Goal: Transaction & Acquisition: Subscribe to service/newsletter

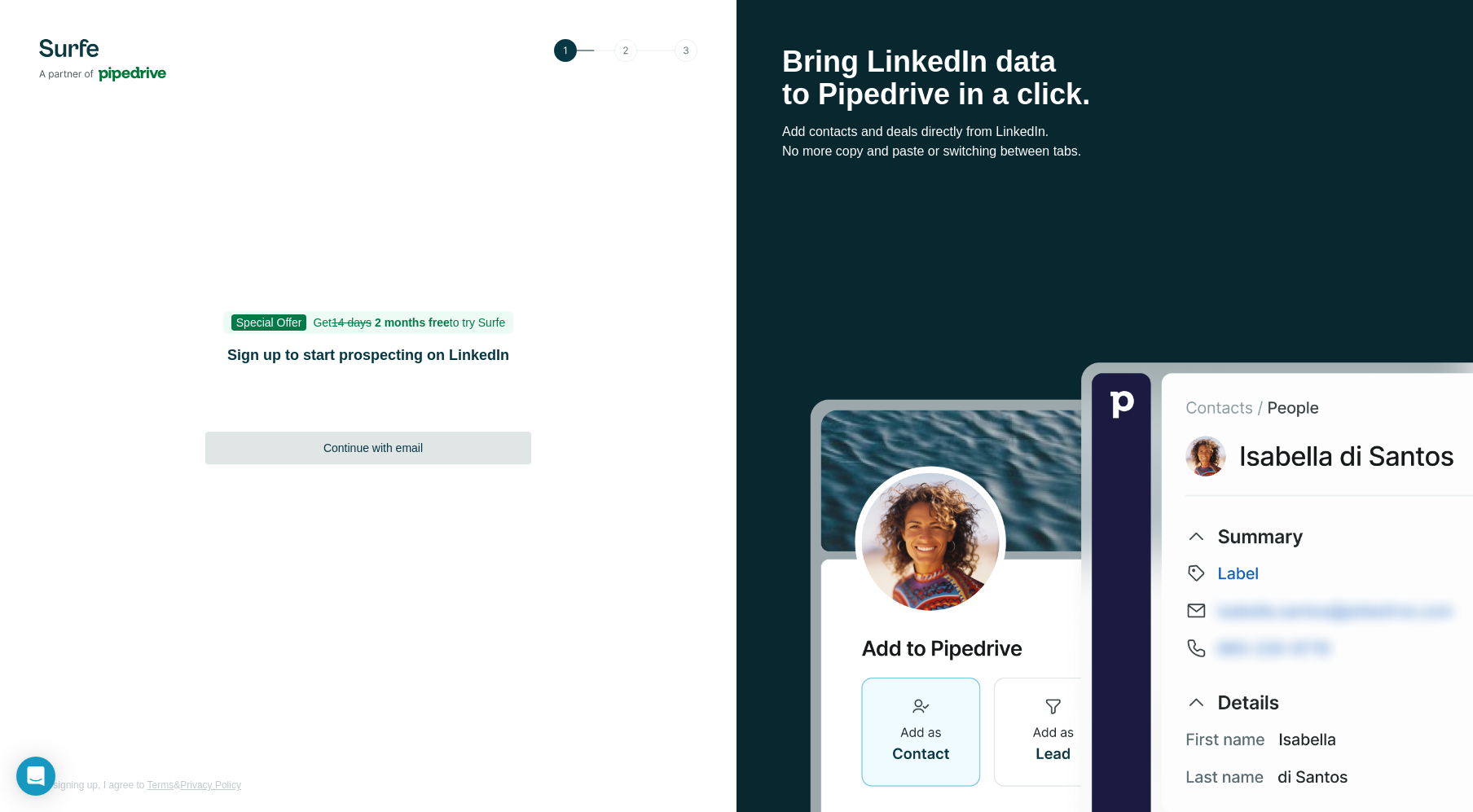
click at [409, 450] on span "Continue with email" at bounding box center [373, 447] width 100 height 16
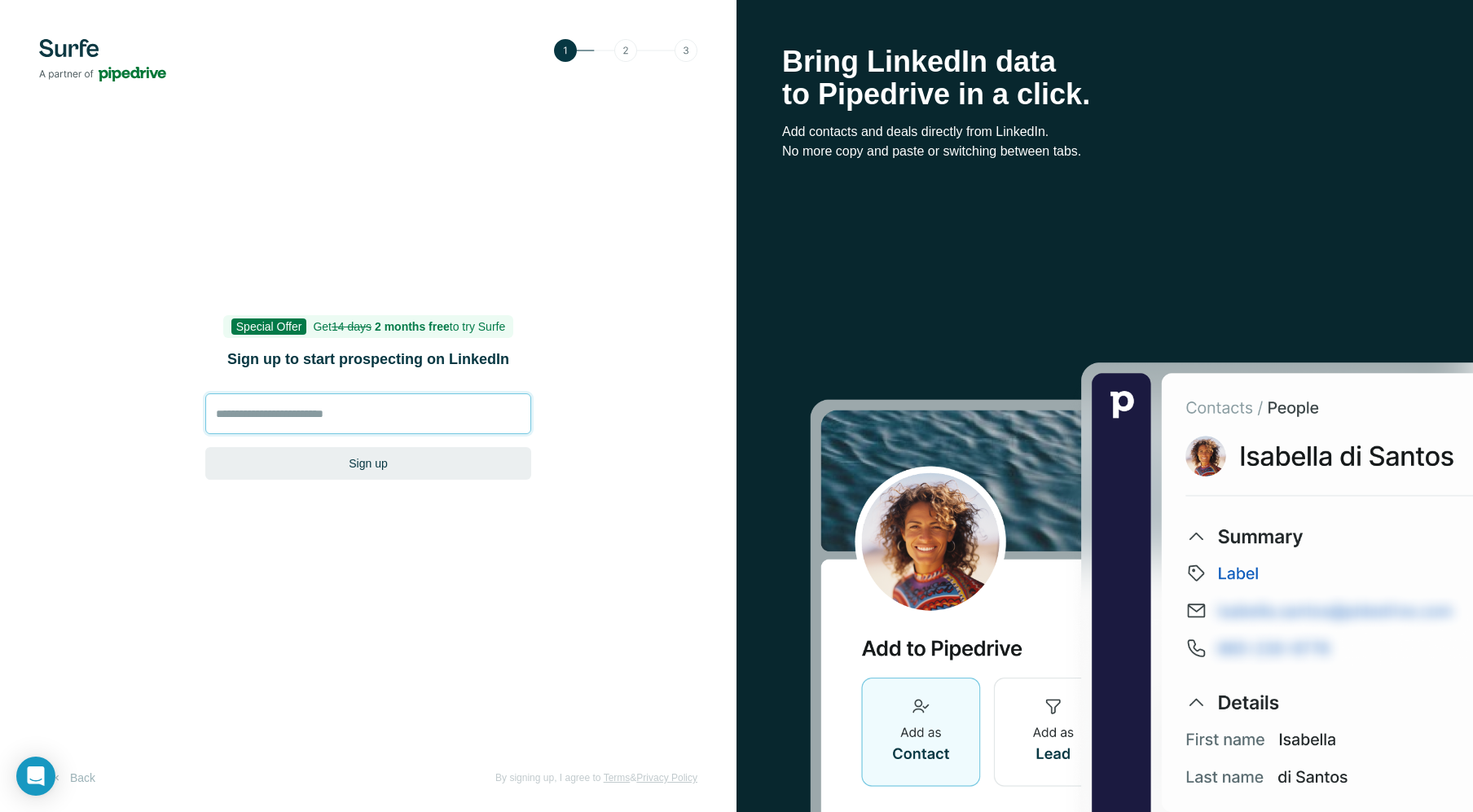
click at [304, 407] on input at bounding box center [368, 413] width 326 height 41
click at [280, 424] on input at bounding box center [368, 413] width 326 height 41
type input "**********"
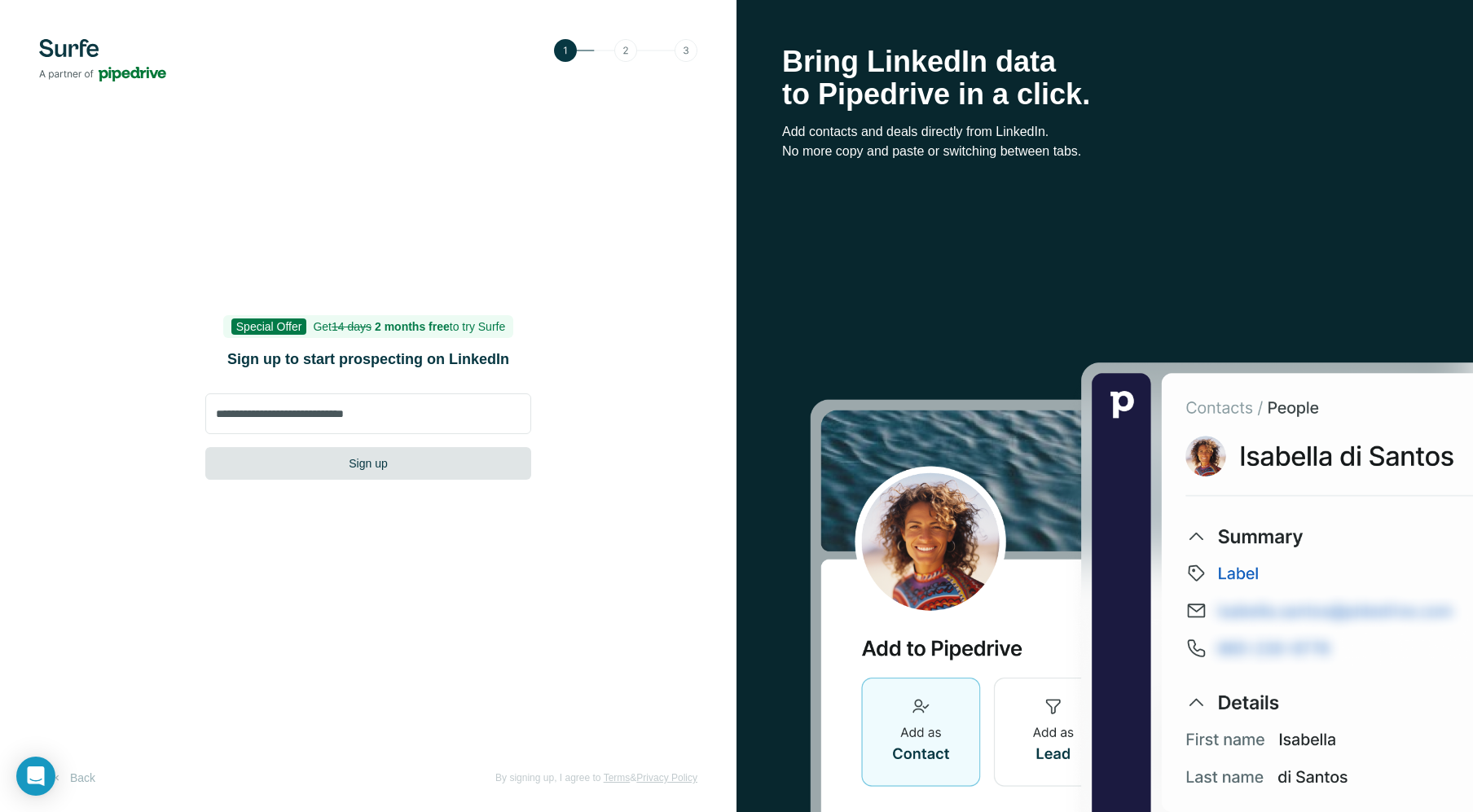
click at [355, 462] on button "Sign up" at bounding box center [368, 463] width 326 height 32
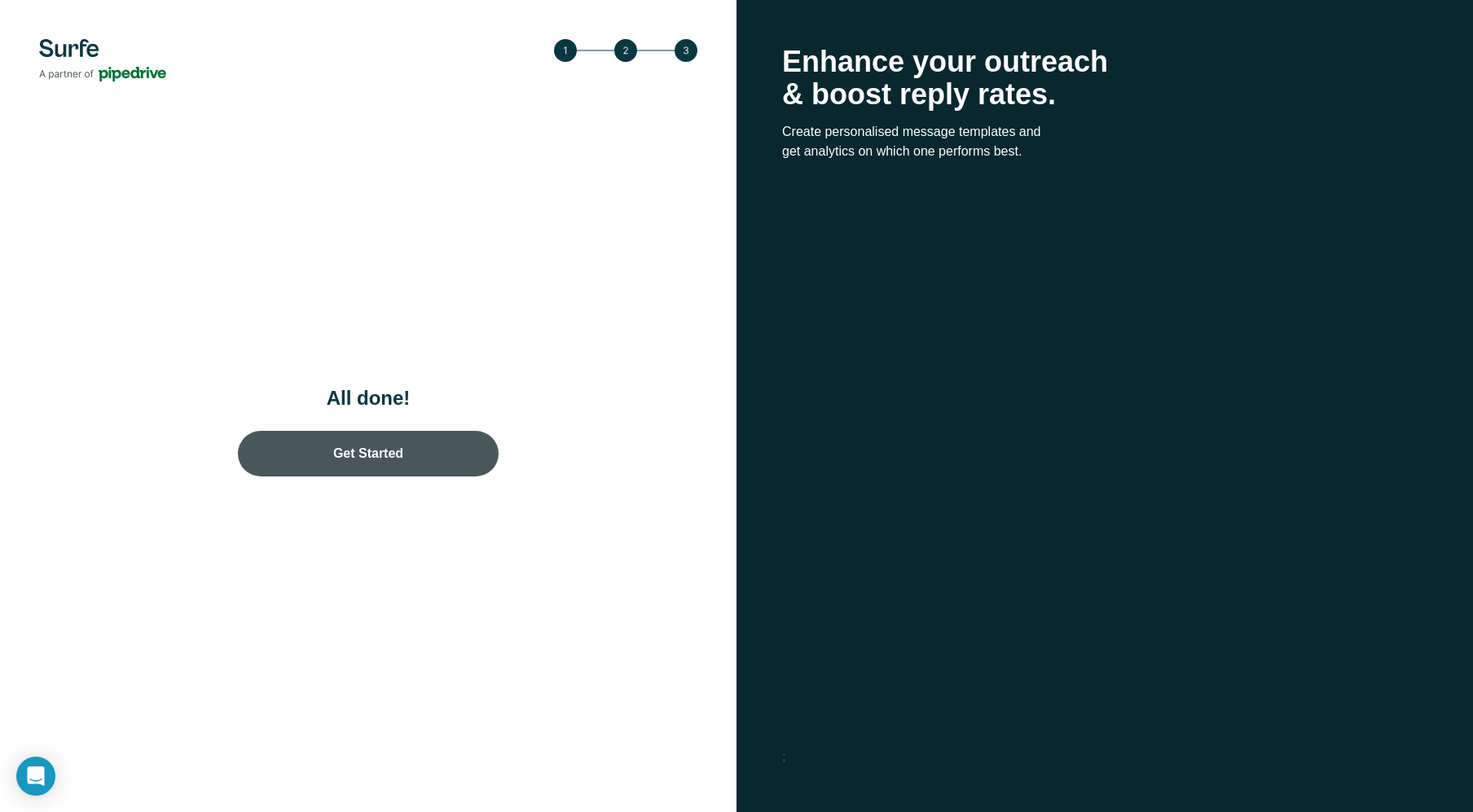
click at [355, 462] on link "Get Started" at bounding box center [368, 454] width 261 height 46
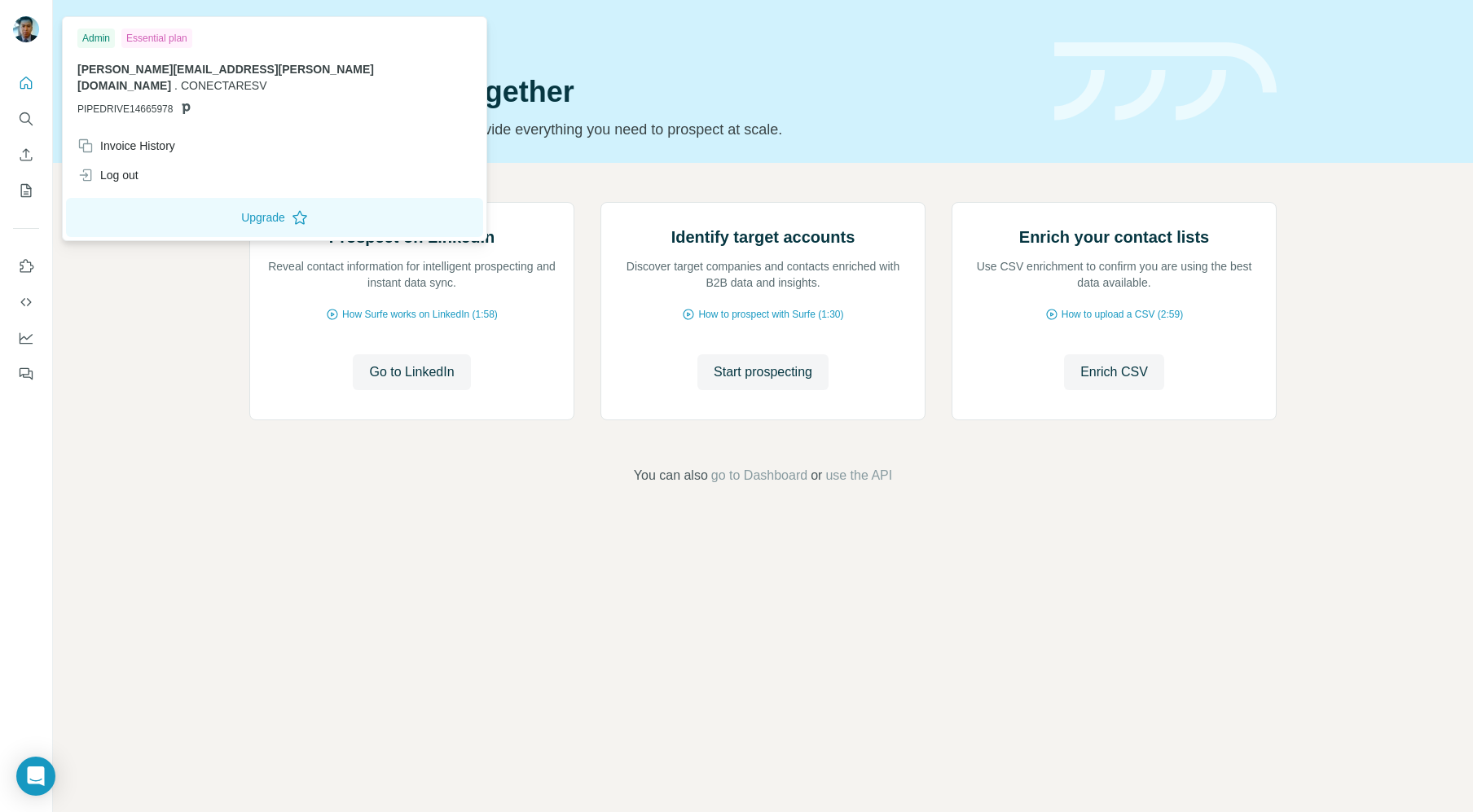
click at [31, 32] on img at bounding box center [26, 28] width 26 height 26
click at [195, 198] on button "Upgrade" at bounding box center [274, 217] width 417 height 39
click at [123, 138] on div "Invoice History" at bounding box center [126, 145] width 98 height 16
click at [287, 760] on button "Close" at bounding box center [268, 763] width 52 height 29
